Goal: Task Accomplishment & Management: Manage account settings

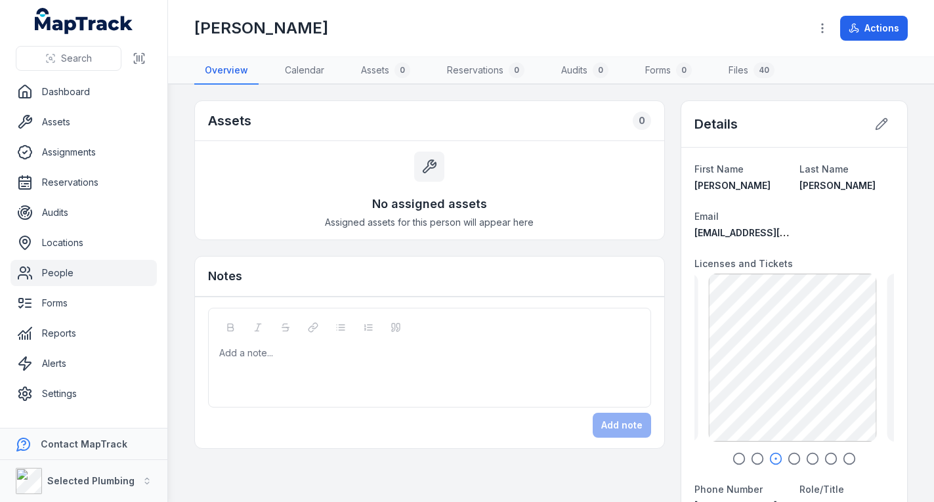
click at [82, 270] on link "People" at bounding box center [84, 273] width 146 height 26
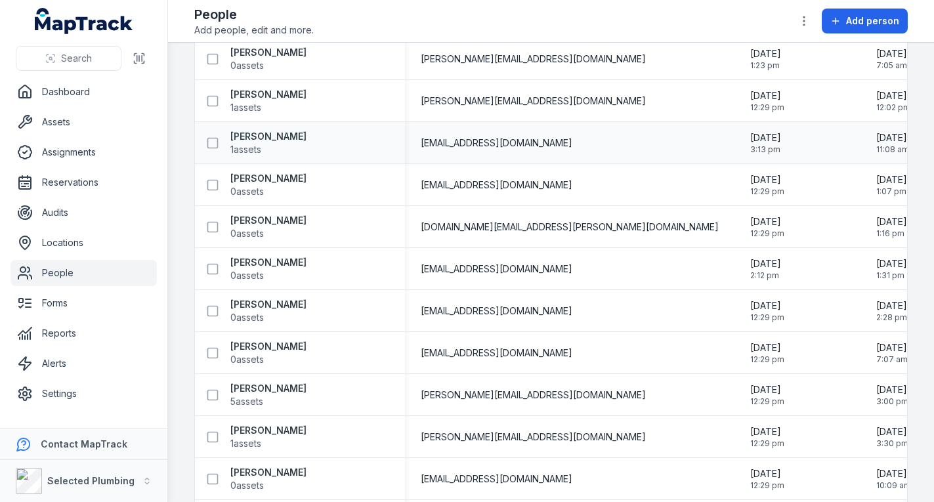
scroll to position [197, 0]
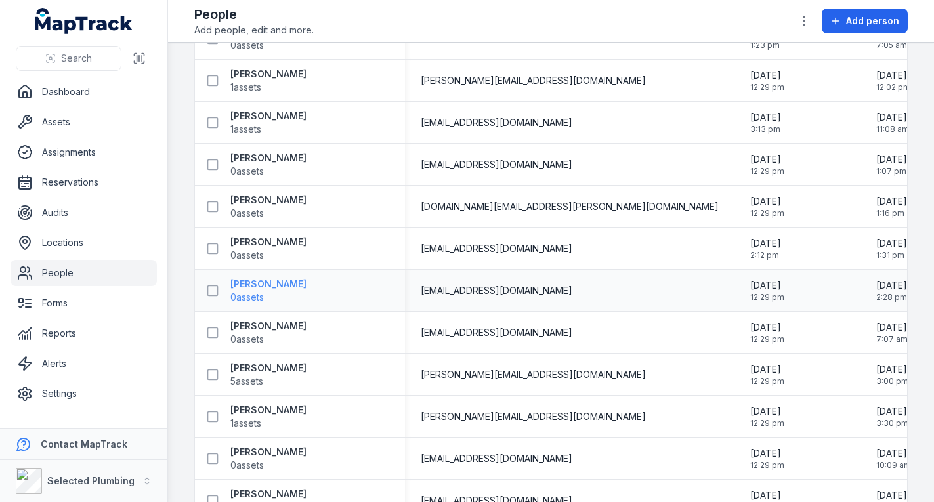
click at [253, 282] on strong "[PERSON_NAME]" at bounding box center [268, 284] width 76 height 13
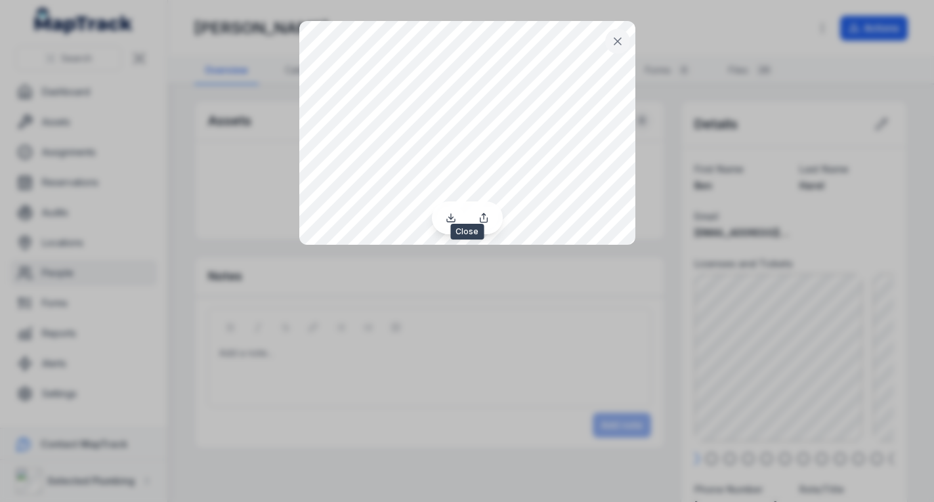
click at [617, 45] on button at bounding box center [617, 41] width 25 height 25
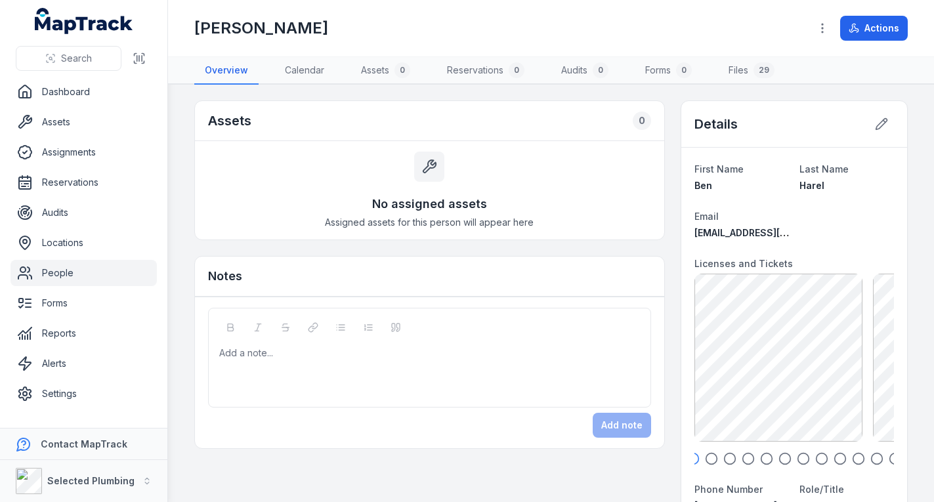
click at [114, 276] on link "People" at bounding box center [84, 273] width 146 height 26
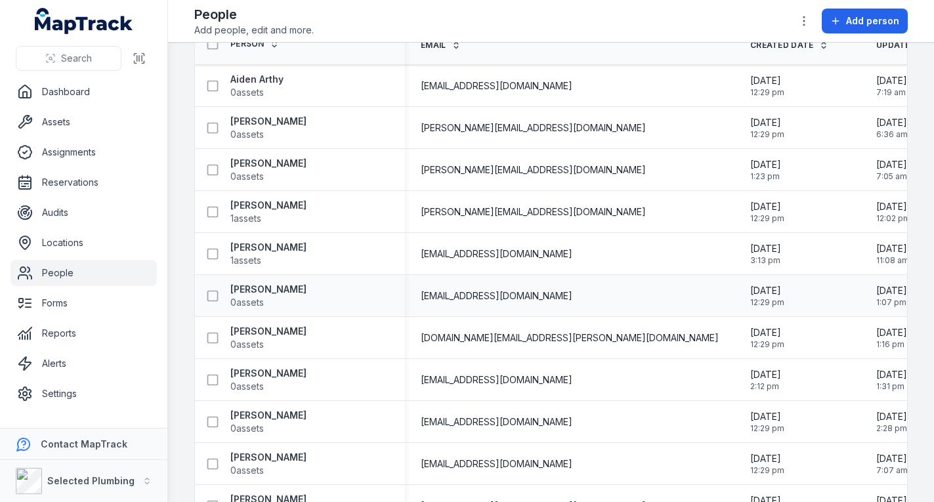
scroll to position [131, 0]
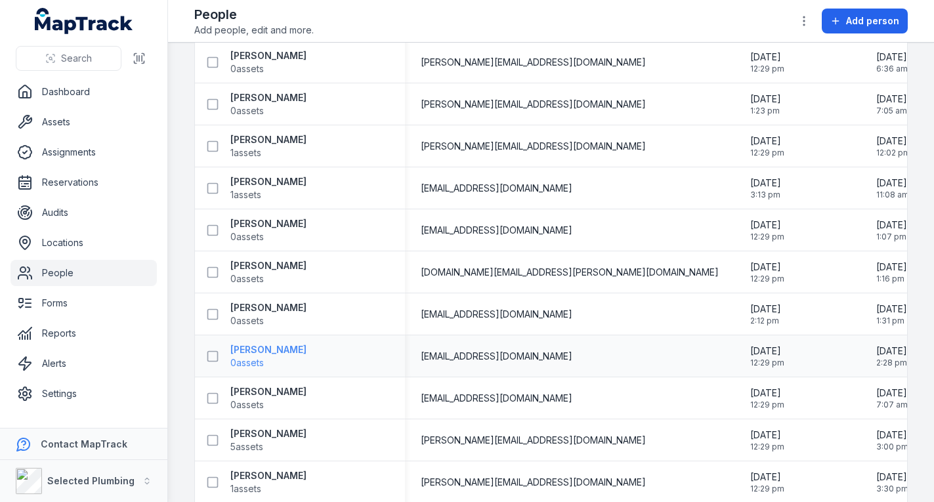
click at [261, 347] on strong "[PERSON_NAME]" at bounding box center [268, 349] width 76 height 13
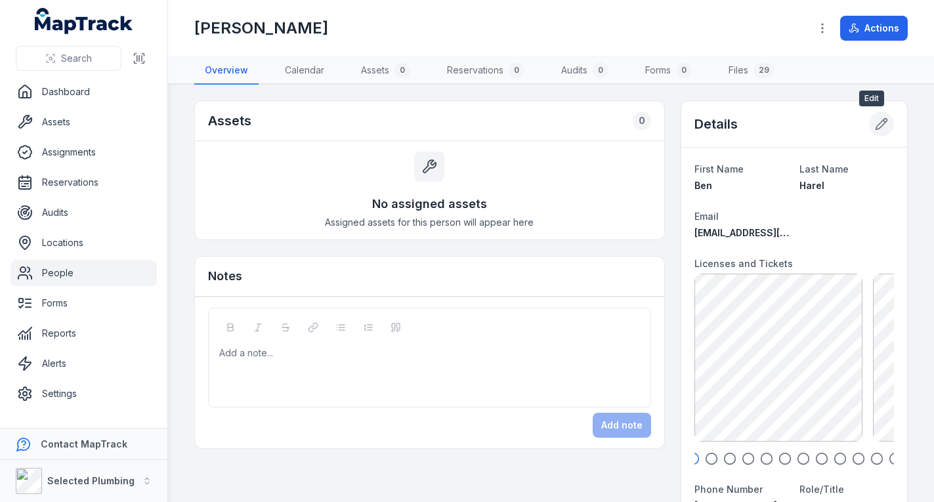
click at [876, 117] on button at bounding box center [881, 124] width 25 height 25
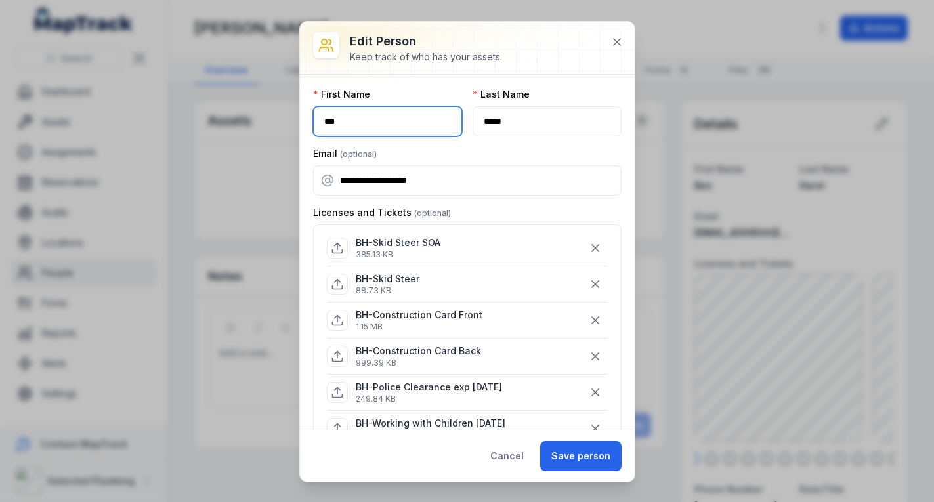
click at [353, 123] on input "***" at bounding box center [387, 121] width 149 height 30
type input "********"
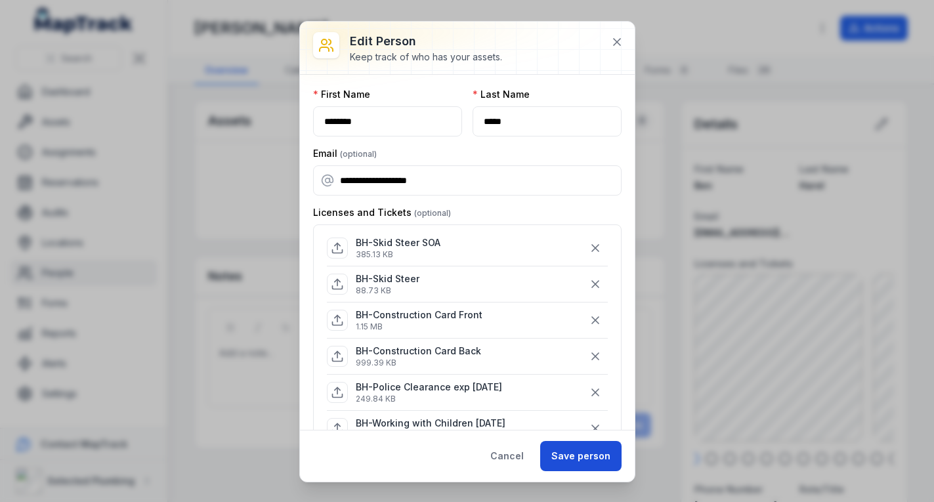
click at [577, 453] on button "Save person" at bounding box center [580, 456] width 81 height 30
